Goal: Transaction & Acquisition: Obtain resource

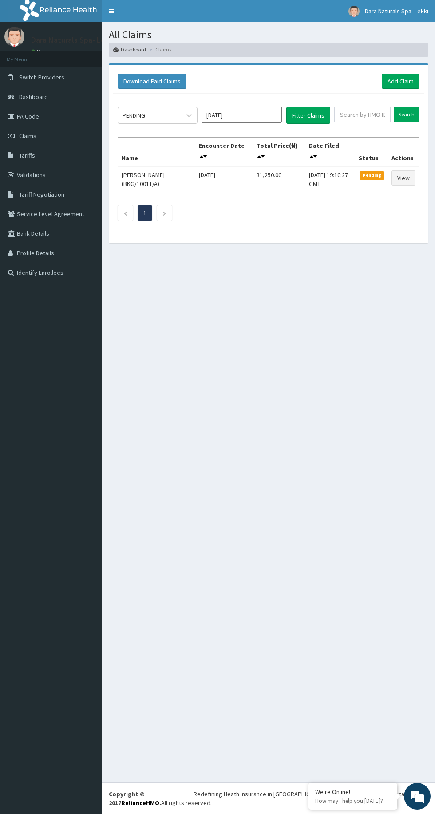
click at [66, 73] on link "Switch Providers" at bounding box center [51, 77] width 102 height 20
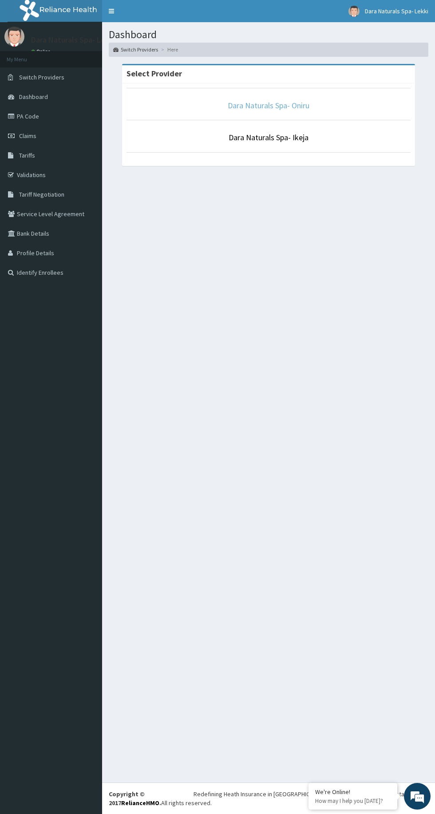
click at [274, 105] on link "Dara Naturals Spa- Oniru" at bounding box center [269, 105] width 82 height 10
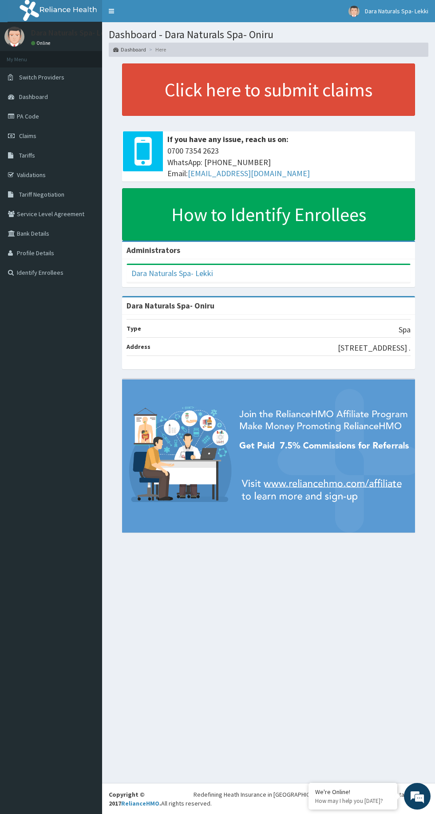
click at [44, 126] on link "Claims" at bounding box center [51, 136] width 102 height 20
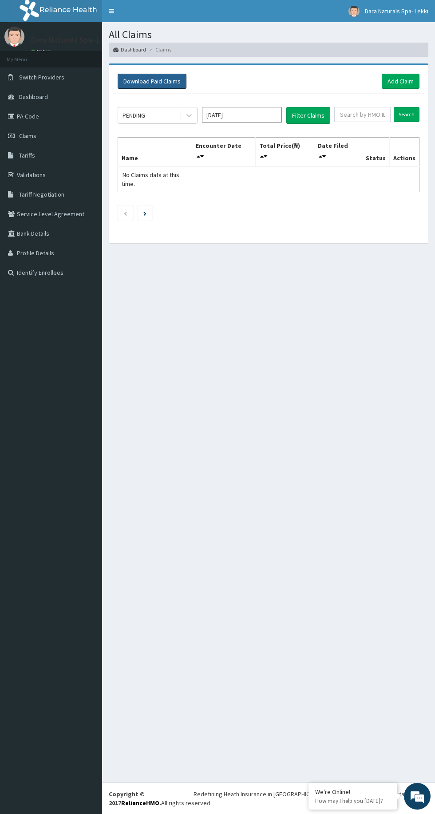
click at [163, 81] on button "Download Paid Claims" at bounding box center [152, 81] width 69 height 15
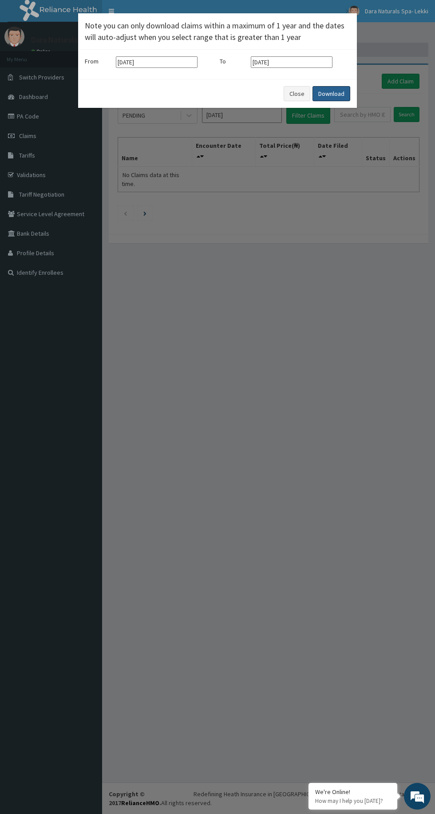
click at [332, 93] on button "Download" at bounding box center [331, 93] width 38 height 15
click at [295, 94] on button "Close" at bounding box center [296, 93] width 27 height 15
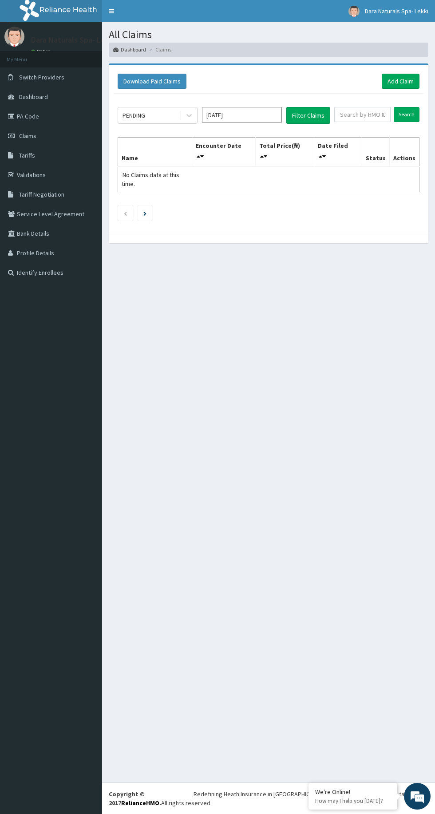
click at [61, 73] on link "Switch Providers" at bounding box center [51, 77] width 102 height 20
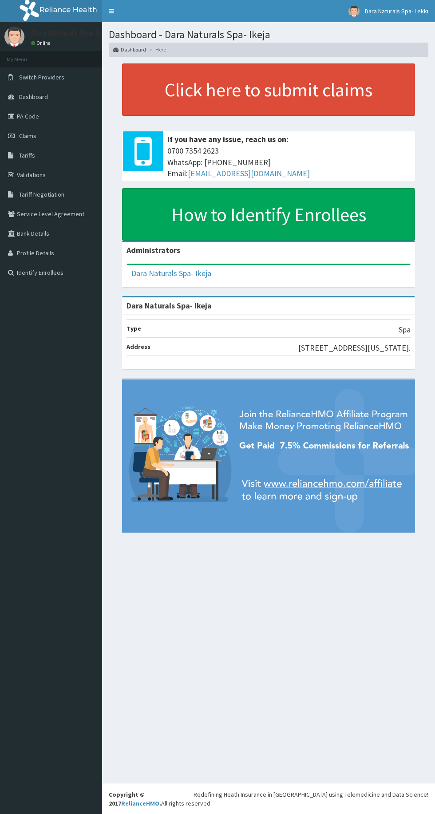
click at [59, 130] on link "Claims" at bounding box center [51, 136] width 102 height 20
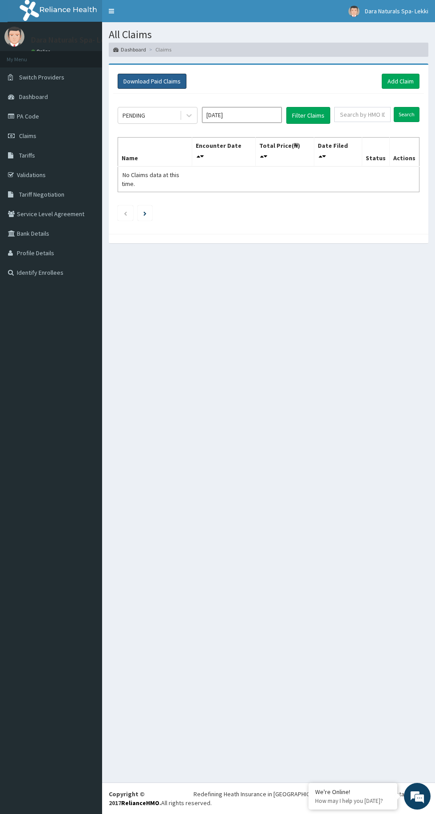
click at [168, 81] on button "Download Paid Claims" at bounding box center [152, 81] width 69 height 15
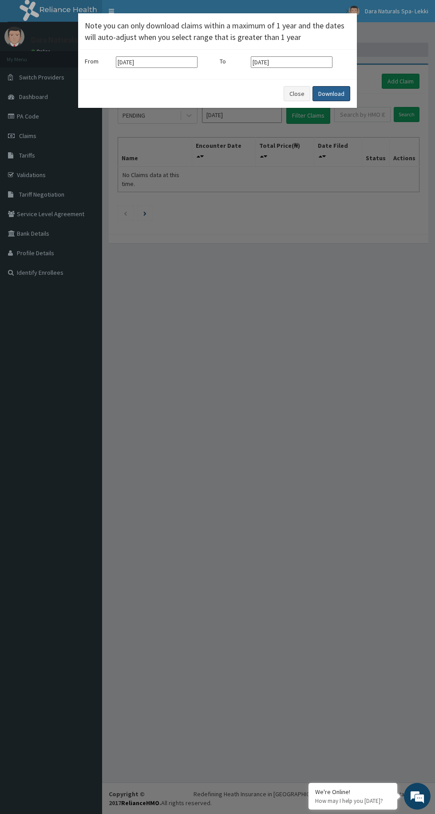
click at [335, 90] on button "Download" at bounding box center [331, 93] width 38 height 15
